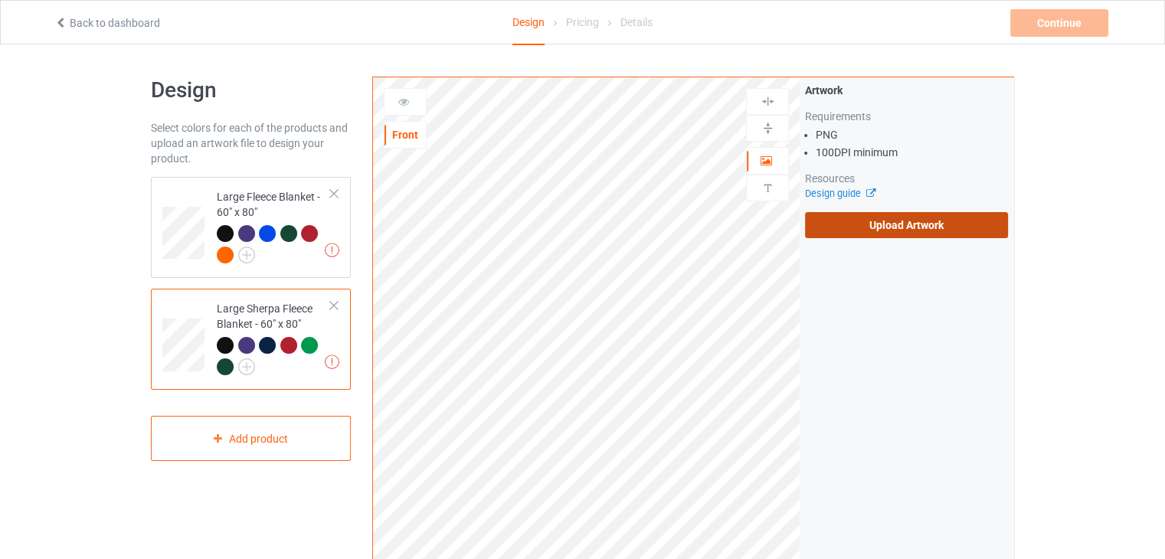
click at [847, 234] on label "Upload Artwork" at bounding box center [906, 225] width 203 height 26
click at [0, 0] on input "Upload Artwork" at bounding box center [0, 0] width 0 height 0
click at [867, 233] on label "Upload Artwork" at bounding box center [906, 225] width 203 height 26
click at [0, 0] on input "Upload Artwork" at bounding box center [0, 0] width 0 height 0
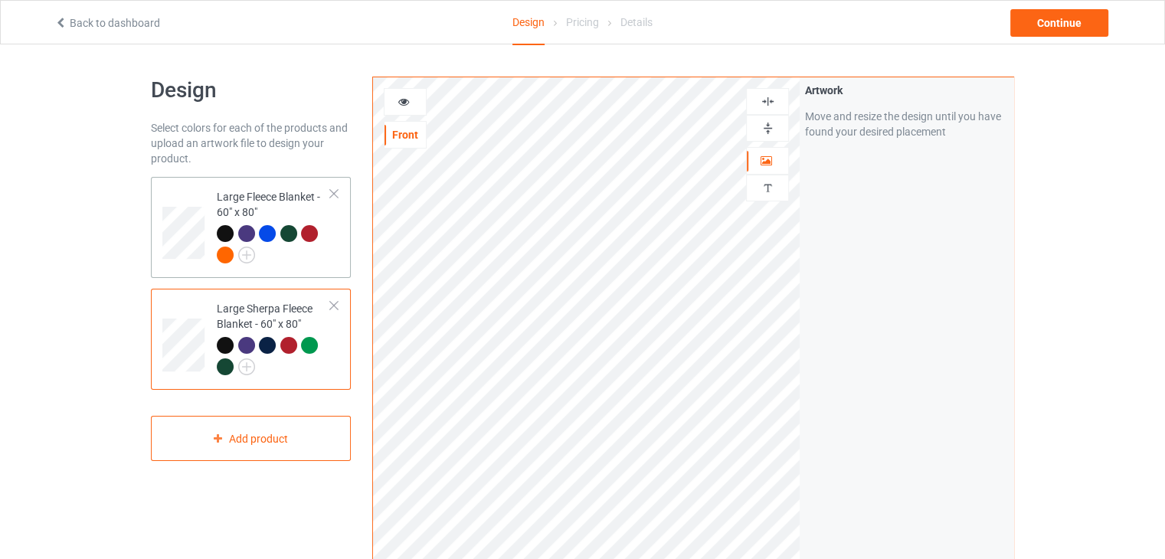
click at [260, 203] on div "Large Fleece Blanket - 60" x 80"" at bounding box center [274, 225] width 114 height 73
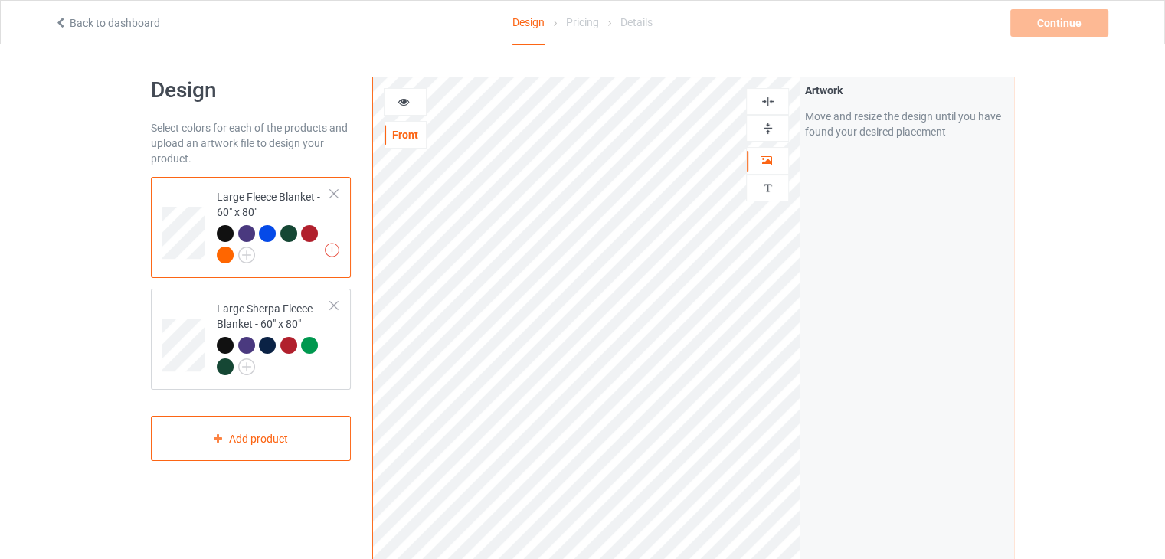
click at [895, 454] on div "Artwork Move and resize the design until you have found your desired placement" at bounding box center [907, 368] width 214 height 582
click at [295, 327] on div "Large Sherpa Fleece Blanket - 60" x 80"" at bounding box center [274, 337] width 114 height 73
click at [218, 237] on div at bounding box center [225, 233] width 17 height 17
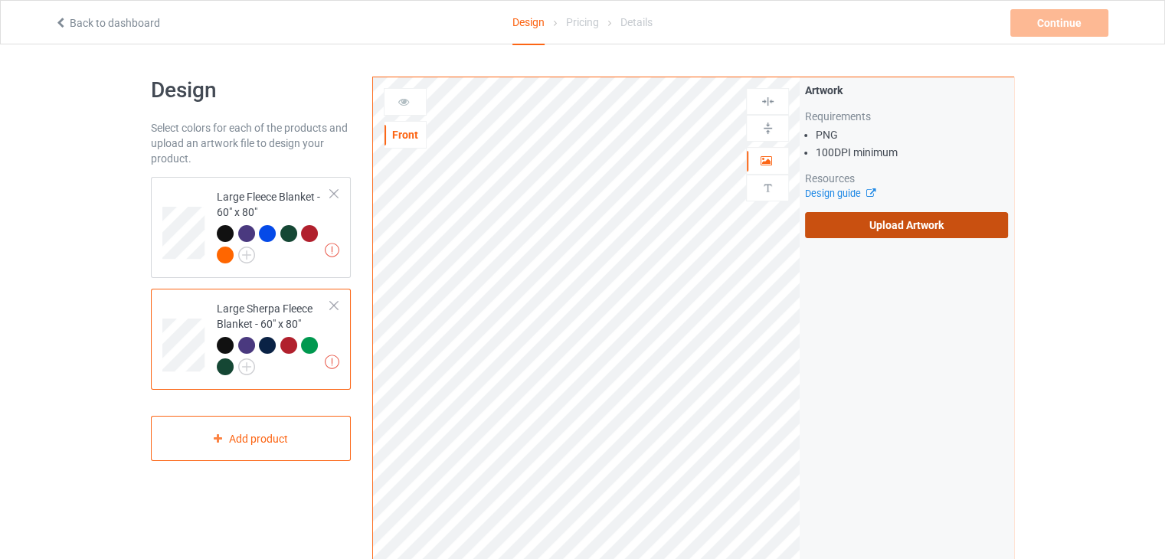
click at [983, 223] on label "Upload Artwork" at bounding box center [906, 225] width 203 height 26
click at [0, 0] on input "Upload Artwork" at bounding box center [0, 0] width 0 height 0
click at [834, 219] on label "Upload Artwork" at bounding box center [906, 225] width 203 height 26
click at [0, 0] on input "Upload Artwork" at bounding box center [0, 0] width 0 height 0
click at [893, 220] on label "Upload Artwork" at bounding box center [906, 225] width 203 height 26
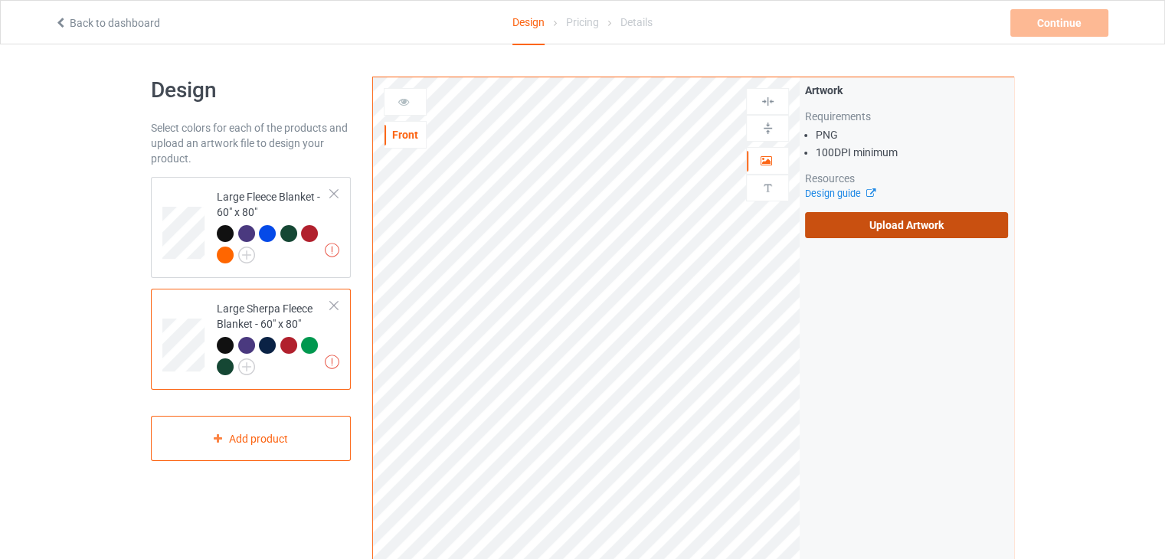
click at [0, 0] on input "Upload Artwork" at bounding box center [0, 0] width 0 height 0
click at [911, 218] on label "Upload Artwork" at bounding box center [906, 225] width 203 height 26
click at [0, 0] on input "Upload Artwork" at bounding box center [0, 0] width 0 height 0
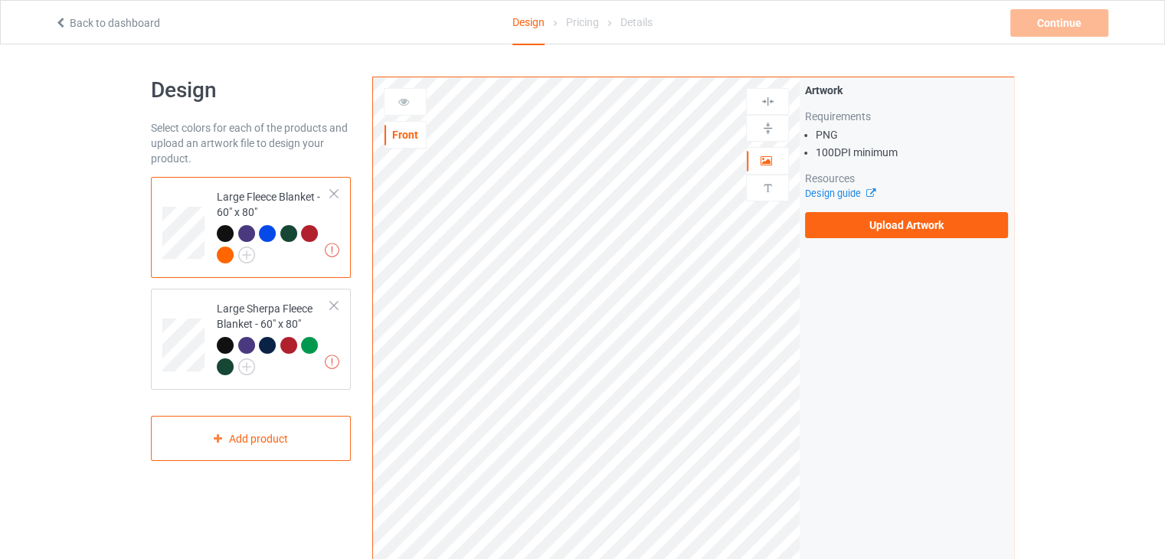
click at [824, 240] on div "Artwork Requirements PNG 100 DPI minimum Resources Design guide Upload Artwork" at bounding box center [907, 160] width 214 height 166
click at [826, 234] on label "Upload Artwork" at bounding box center [906, 225] width 203 height 26
click at [0, 0] on input "Upload Artwork" at bounding box center [0, 0] width 0 height 0
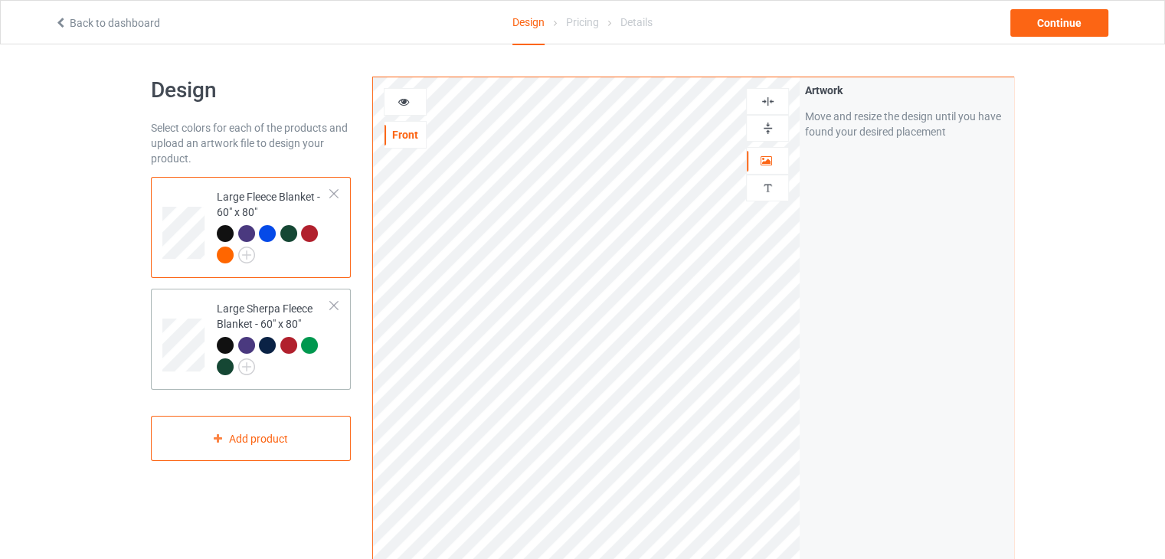
click at [331, 364] on td "Large Sherpa Fleece Blanket - 60" x 80"" at bounding box center [273, 339] width 131 height 89
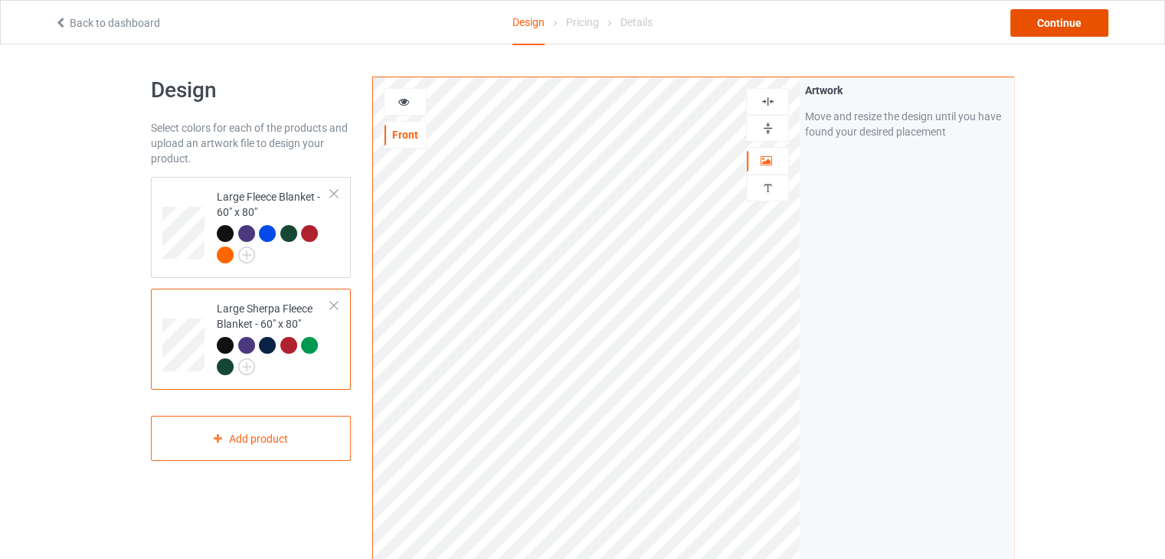
click at [1075, 21] on div "Continue" at bounding box center [1059, 23] width 98 height 28
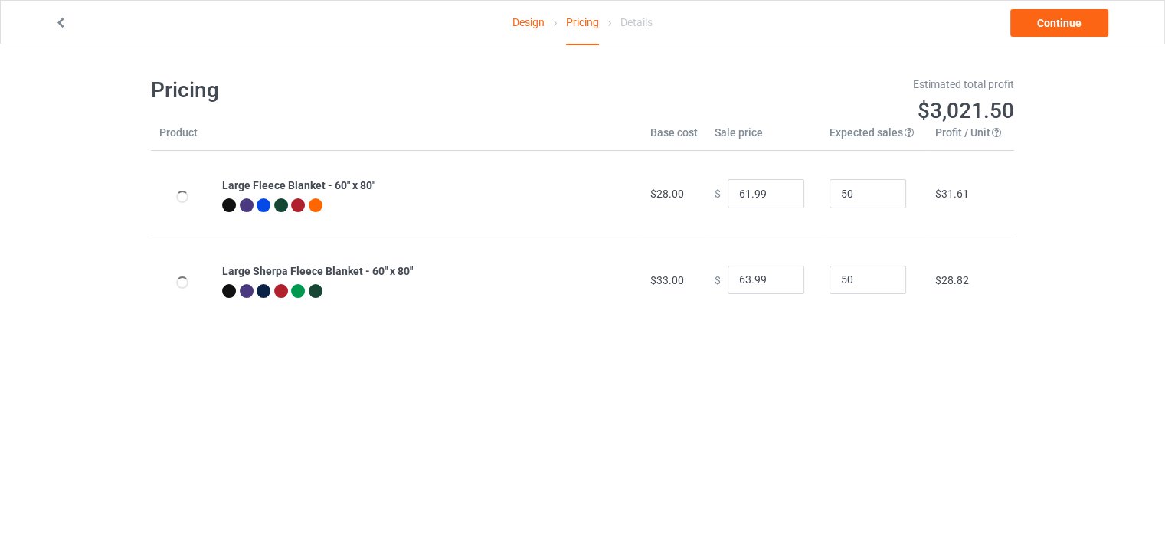
click at [64, 25] on icon at bounding box center [60, 20] width 13 height 11
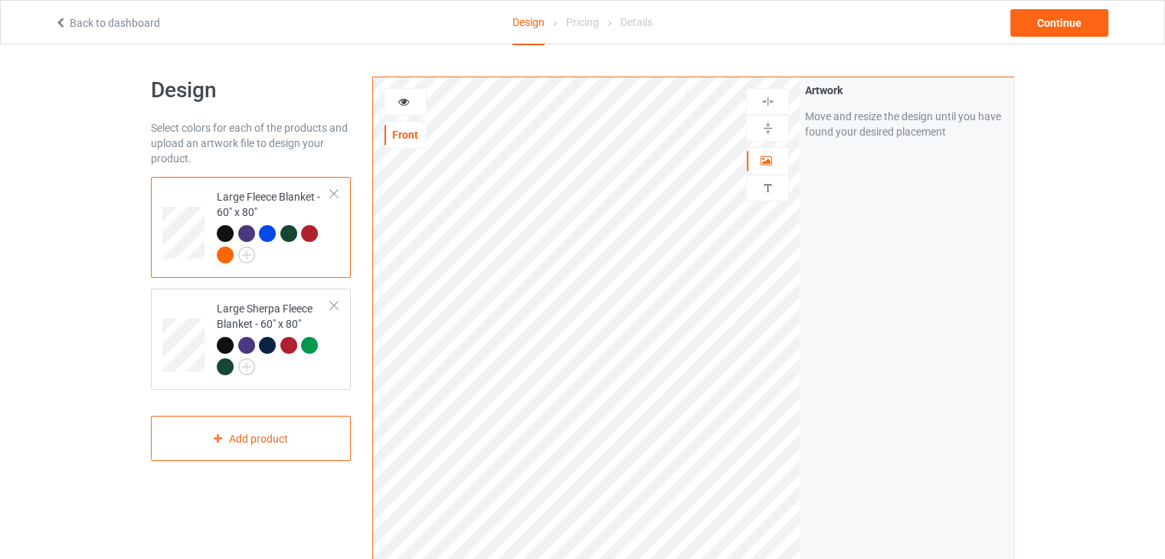
click at [772, 132] on img at bounding box center [768, 128] width 15 height 15
click at [765, 103] on img at bounding box center [768, 101] width 15 height 15
click at [270, 218] on div "Large Fleece Blanket - 60" x 80"" at bounding box center [274, 225] width 114 height 73
click at [293, 335] on div "Large Sherpa Fleece Blanket - 60" x 80"" at bounding box center [274, 337] width 114 height 73
click at [767, 100] on img at bounding box center [768, 101] width 15 height 15
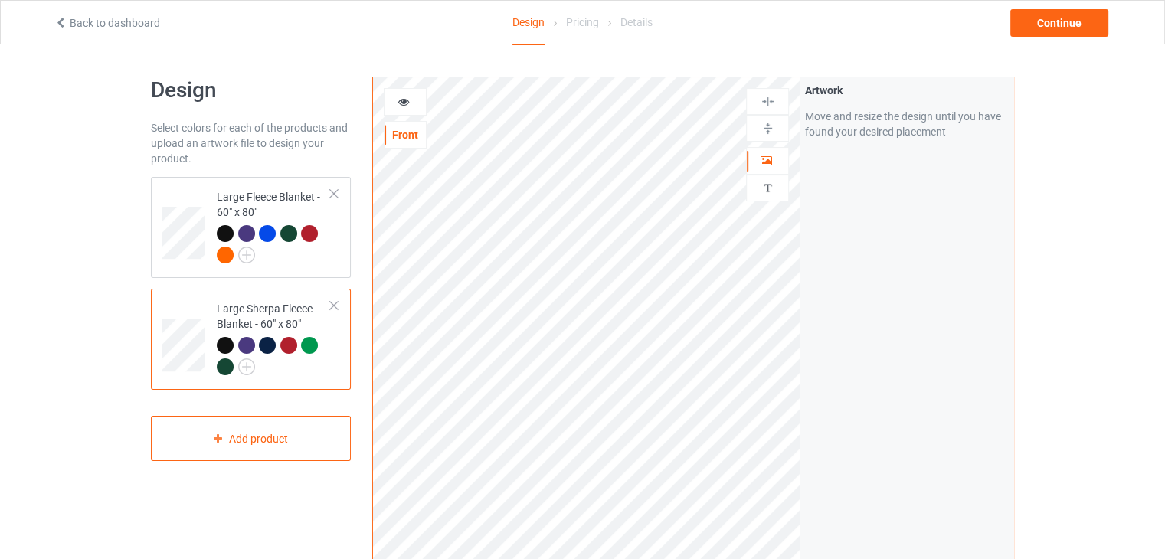
click at [769, 111] on div at bounding box center [767, 101] width 43 height 27
click at [1049, 41] on div "Back to dashboard Design Pricing Details Continue" at bounding box center [583, 22] width 1078 height 43
click at [1051, 22] on div "Continue" at bounding box center [1059, 23] width 98 height 28
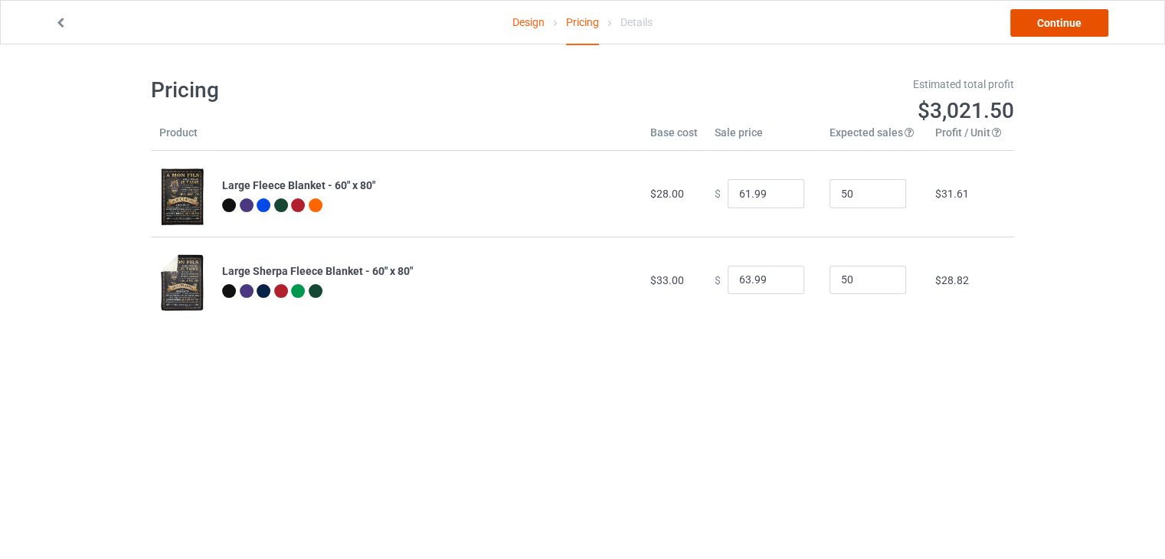
click at [1051, 22] on link "Continue" at bounding box center [1059, 23] width 98 height 28
